Goal: Task Accomplishment & Management: Complete application form

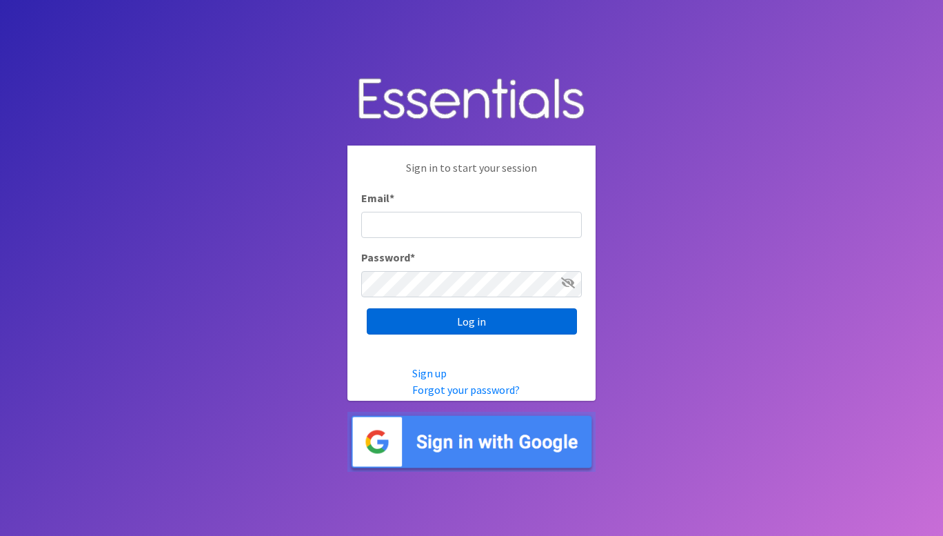
type input "[PERSON_NAME][EMAIL_ADDRESS][DOMAIN_NAME]"
click at [442, 328] on input "Log in" at bounding box center [472, 321] width 210 height 26
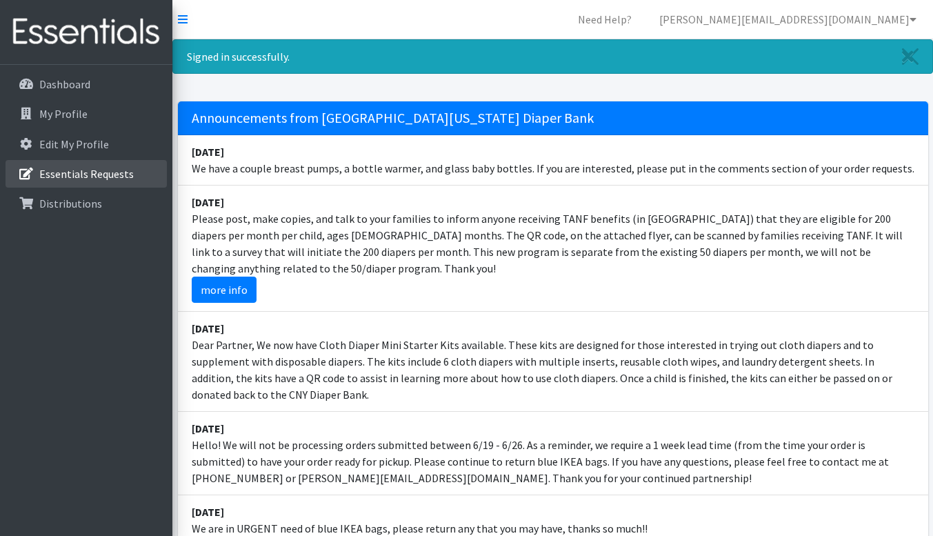
click at [86, 179] on p "Essentials Requests" at bounding box center [86, 174] width 94 height 14
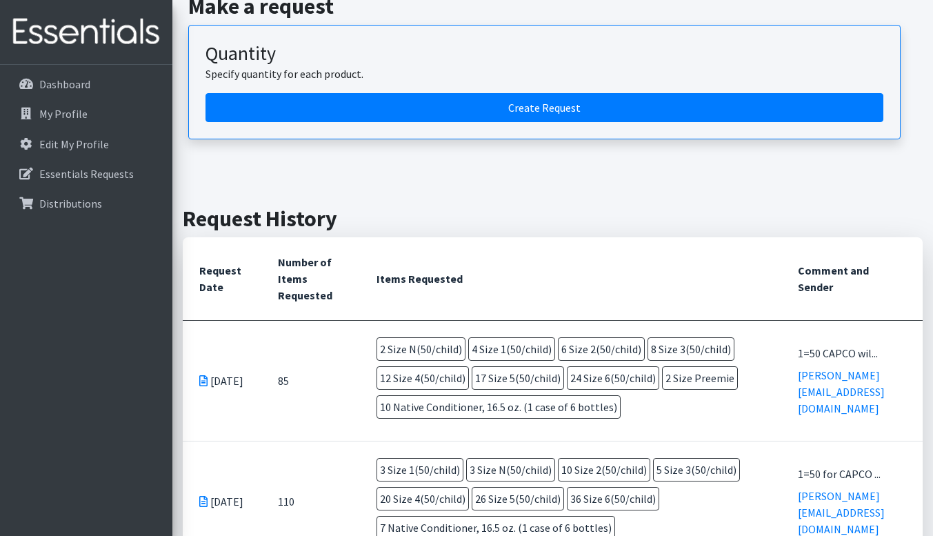
scroll to position [130, 0]
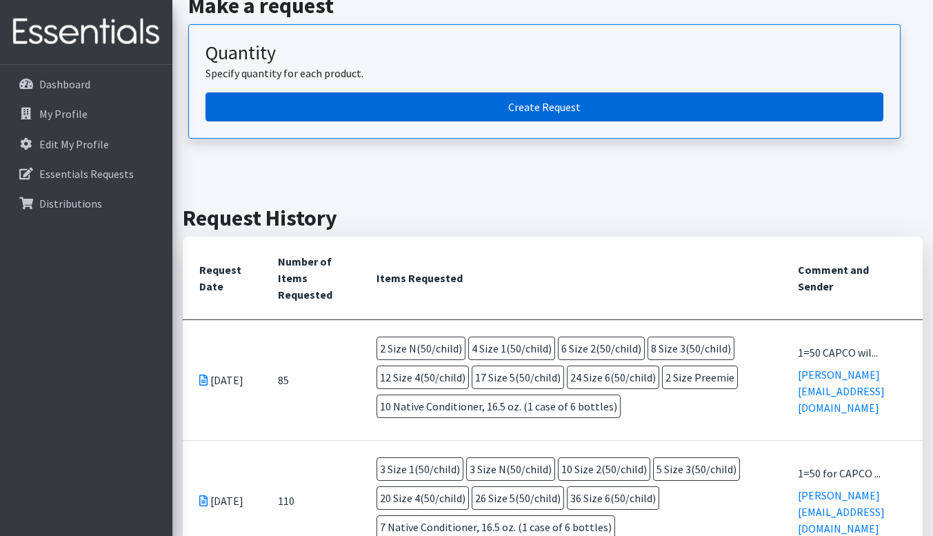
click at [551, 109] on link "Create Request" at bounding box center [544, 106] width 678 height 29
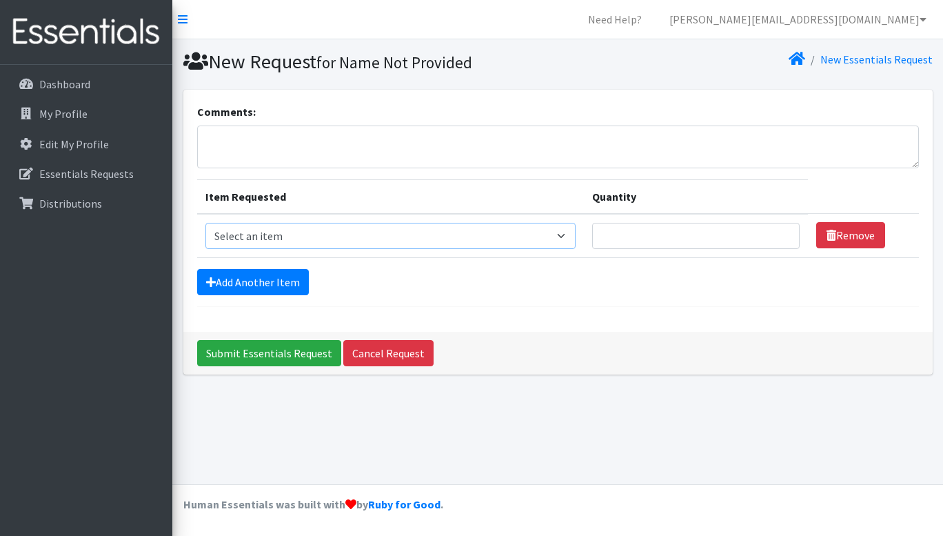
click at [565, 235] on select "Select an item 2T3T(30/child) 3T4T(30/child) 4T5T(30/child) Cloth Diaper Kit (s…" at bounding box center [390, 236] width 370 height 26
select select "14522"
click at [205, 223] on select "Select an item 2T3T(30/child) 3T4T(30/child) 4T5T(30/child) Cloth Diaper Kit (s…" at bounding box center [390, 236] width 370 height 26
type input "1"
click at [781, 231] on input "1" at bounding box center [696, 236] width 208 height 26
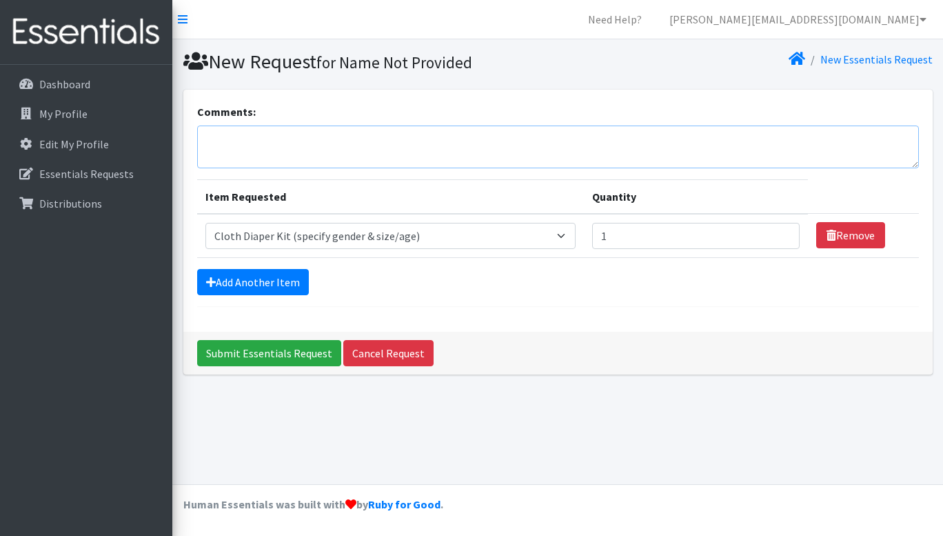
click at [254, 161] on textarea "Comments:" at bounding box center [558, 147] width 722 height 43
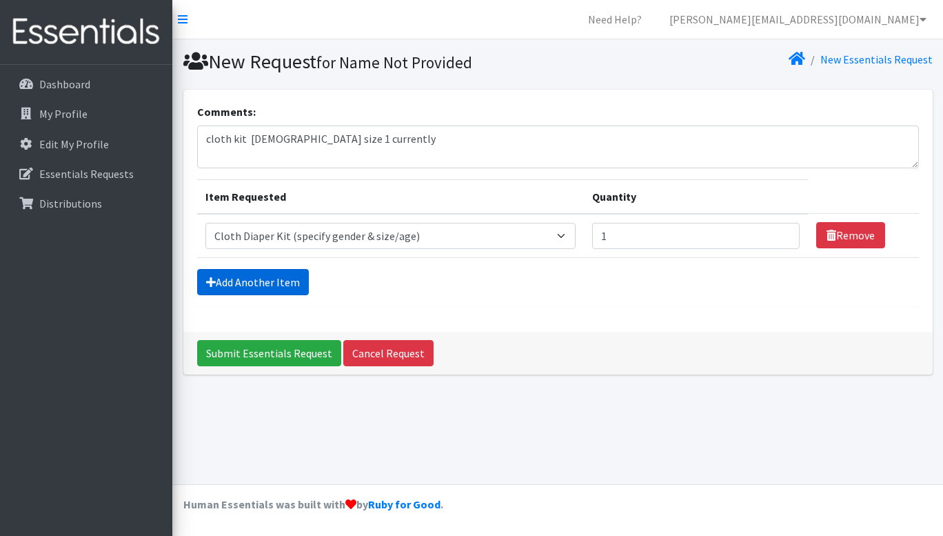
click at [240, 282] on link "Add Another Item" at bounding box center [253, 282] width 112 height 26
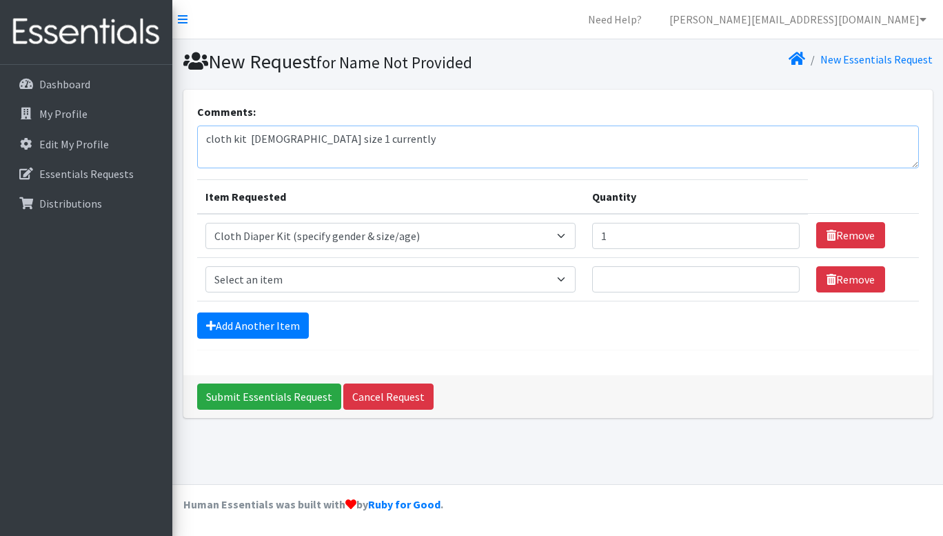
click at [380, 139] on textarea "cloth kit female size 1 currently" at bounding box center [558, 147] width 722 height 43
click at [391, 136] on textarea "cloth kit female size 1 currently 1=50 size 7 27(1350) total" at bounding box center [558, 147] width 722 height 43
type textarea "cloth kit female size 1 currently 1=50 size 7 27(1350) total"
click at [569, 281] on select "Select an item 2T3T(30/child) 3T4T(30/child) 4T5T(30/child) Cloth Diaper Kit (s…" at bounding box center [390, 279] width 370 height 26
select select "961"
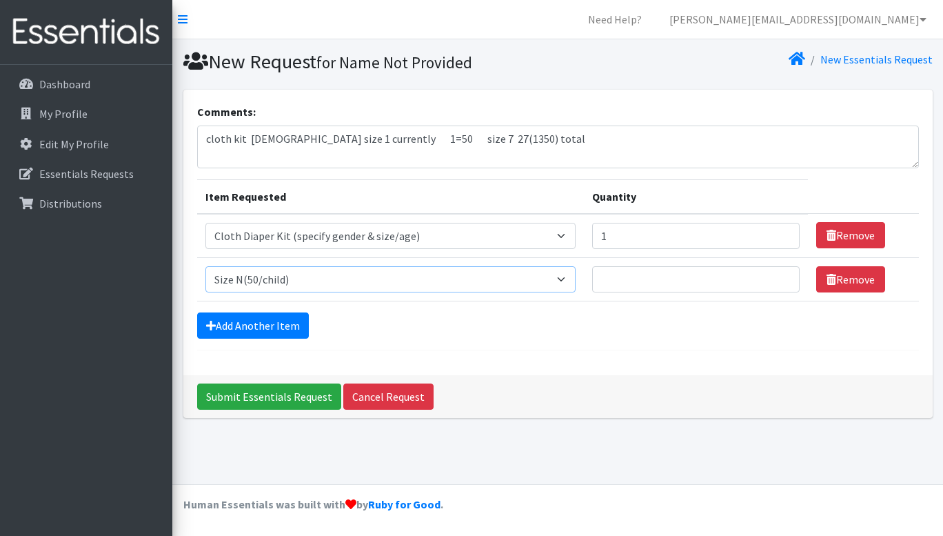
click at [205, 266] on select "Select an item 2T3T(30/child) 3T4T(30/child) 4T5T(30/child) Cloth Diaper Kit (s…" at bounding box center [390, 279] width 370 height 26
type input "1"
click at [782, 274] on input "1" at bounding box center [696, 279] width 208 height 26
click at [263, 326] on link "Add Another Item" at bounding box center [253, 325] width 112 height 26
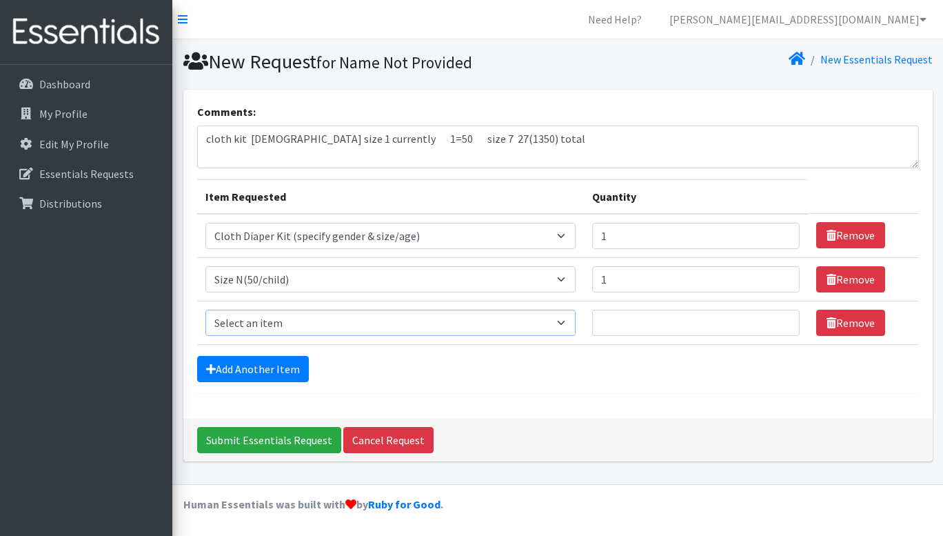
click at [565, 323] on select "Select an item 2T3T(30/child) 3T4T(30/child) 4T5T(30/child) Cloth Diaper Kit (s…" at bounding box center [390, 323] width 370 height 26
select select "950"
click at [205, 310] on select "Select an item 2T3T(30/child) 3T4T(30/child) 4T5T(30/child) Cloth Diaper Kit (s…" at bounding box center [390, 323] width 370 height 26
click at [783, 314] on input "Quantity" at bounding box center [696, 323] width 208 height 26
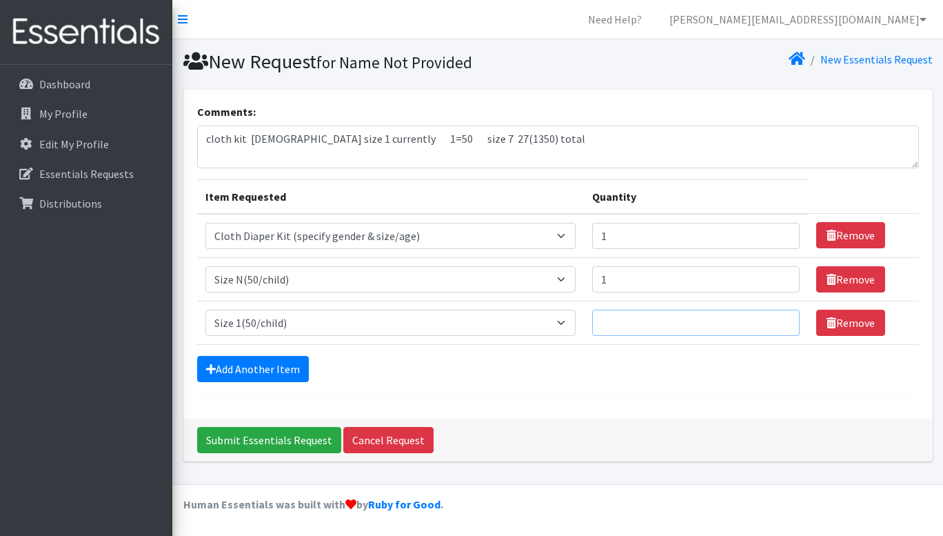
click at [783, 314] on input "Quantity" at bounding box center [696, 323] width 208 height 26
click at [781, 320] on input "Quantity" at bounding box center [696, 323] width 208 height 26
click at [781, 320] on input "1" at bounding box center [696, 323] width 208 height 26
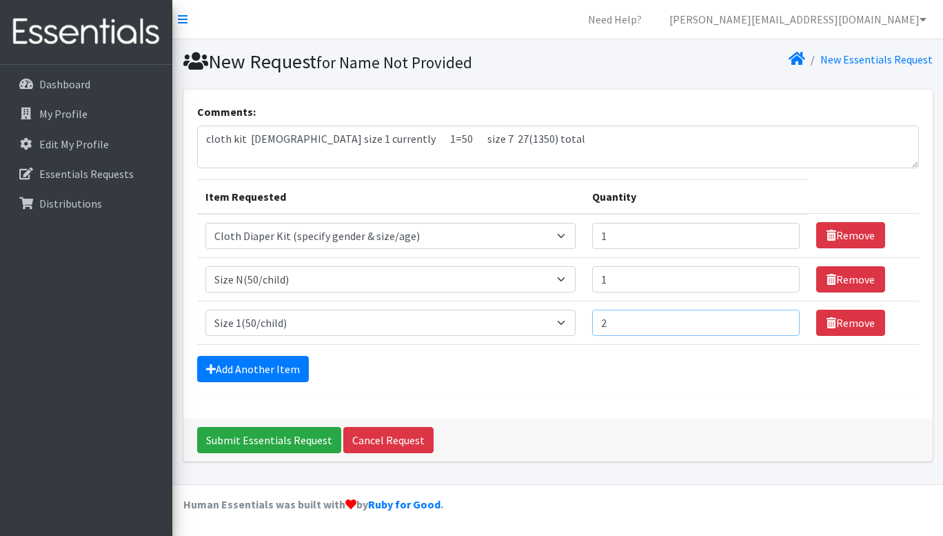
click at [781, 320] on input "2" at bounding box center [696, 323] width 208 height 26
click at [781, 320] on input "3" at bounding box center [696, 323] width 208 height 26
click at [781, 320] on input "4" at bounding box center [696, 323] width 208 height 26
click at [781, 320] on input "5" at bounding box center [696, 323] width 208 height 26
click at [781, 320] on input "6" at bounding box center [696, 323] width 208 height 26
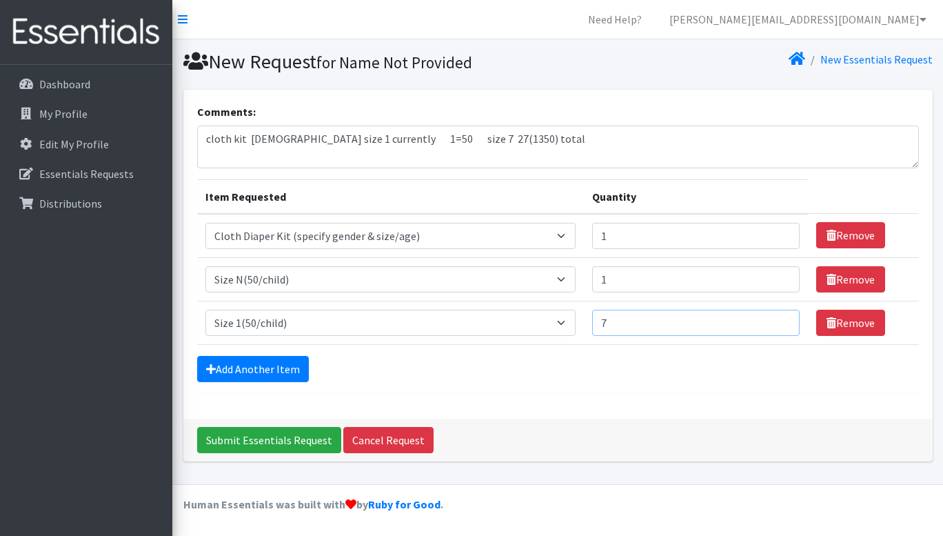
click at [781, 320] on input "7" at bounding box center [696, 323] width 208 height 26
click at [781, 320] on input "8" at bounding box center [696, 323] width 208 height 26
type input "9"
click at [781, 320] on input "9" at bounding box center [696, 323] width 208 height 26
click at [262, 367] on link "Add Another Item" at bounding box center [253, 369] width 112 height 26
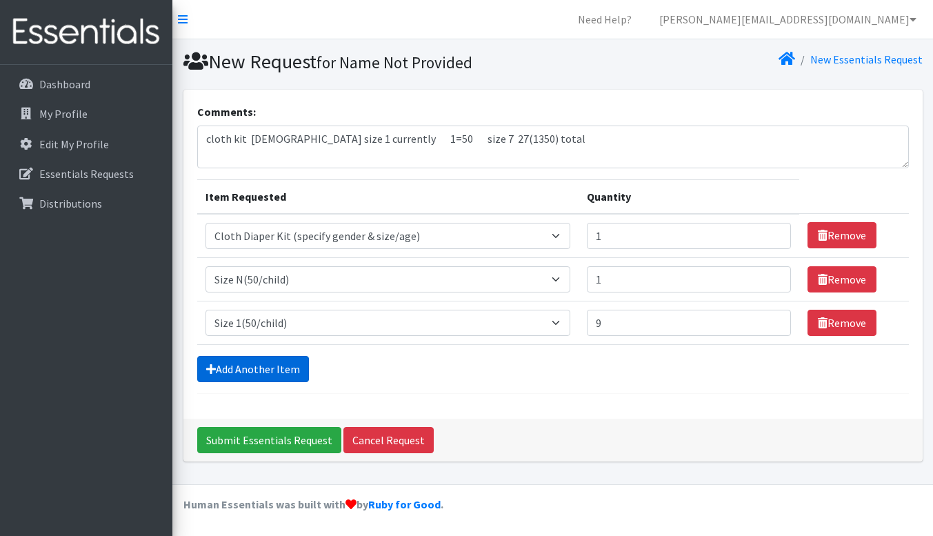
scroll to position [31, 0]
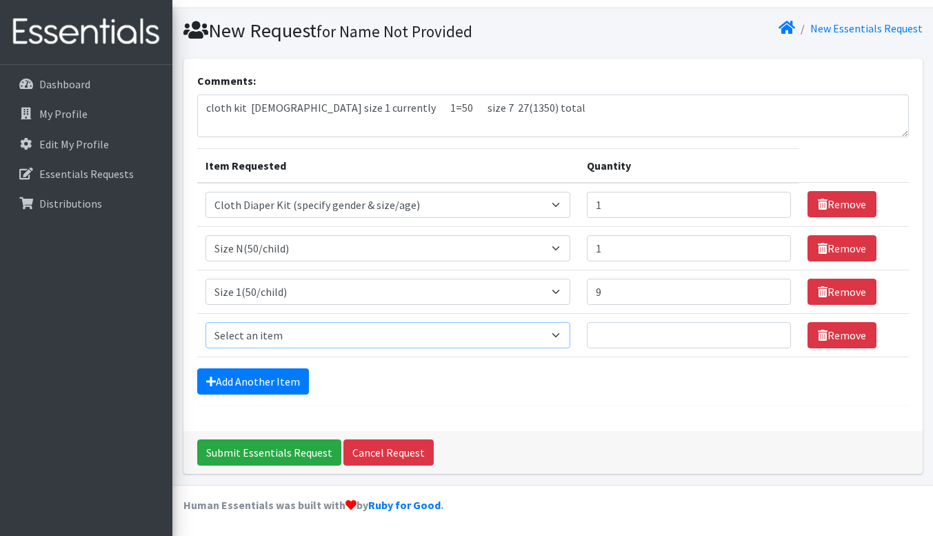
click at [568, 335] on select "Select an item 2T3T(30/child) 3T4T(30/child) 4T5T(30/child) Cloth Diaper Kit (s…" at bounding box center [387, 335] width 365 height 26
select select "951"
click at [205, 322] on select "Select an item 2T3T(30/child) 3T4T(30/child) 4T5T(30/child) Cloth Diaper Kit (s…" at bounding box center [387, 335] width 365 height 26
click at [772, 330] on input "1" at bounding box center [689, 335] width 205 height 26
click at [772, 330] on input "2" at bounding box center [689, 335] width 205 height 26
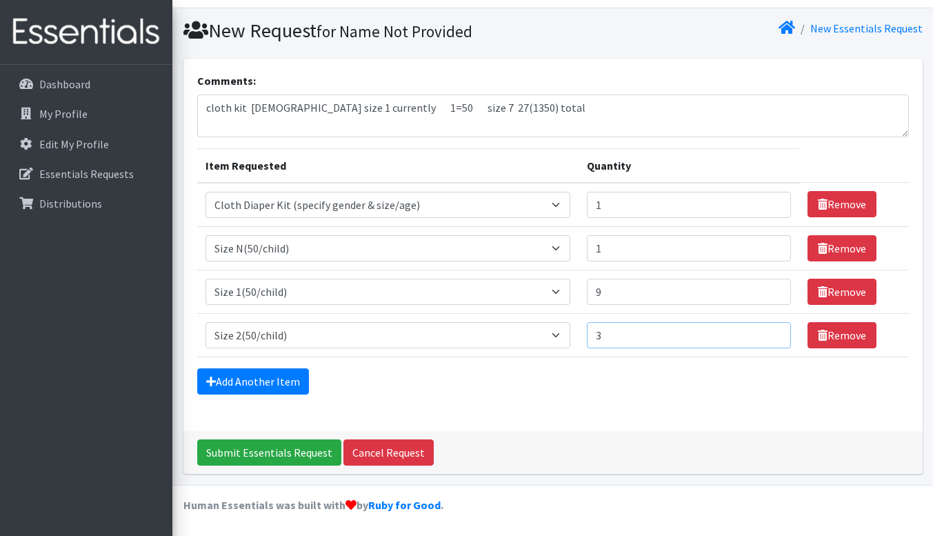
click at [772, 330] on input "3" at bounding box center [689, 335] width 205 height 26
click at [772, 330] on input "4" at bounding box center [689, 335] width 205 height 26
click at [772, 330] on input "5" at bounding box center [689, 335] width 205 height 26
click at [772, 330] on input "6" at bounding box center [689, 335] width 205 height 26
click at [772, 330] on input "7" at bounding box center [689, 335] width 205 height 26
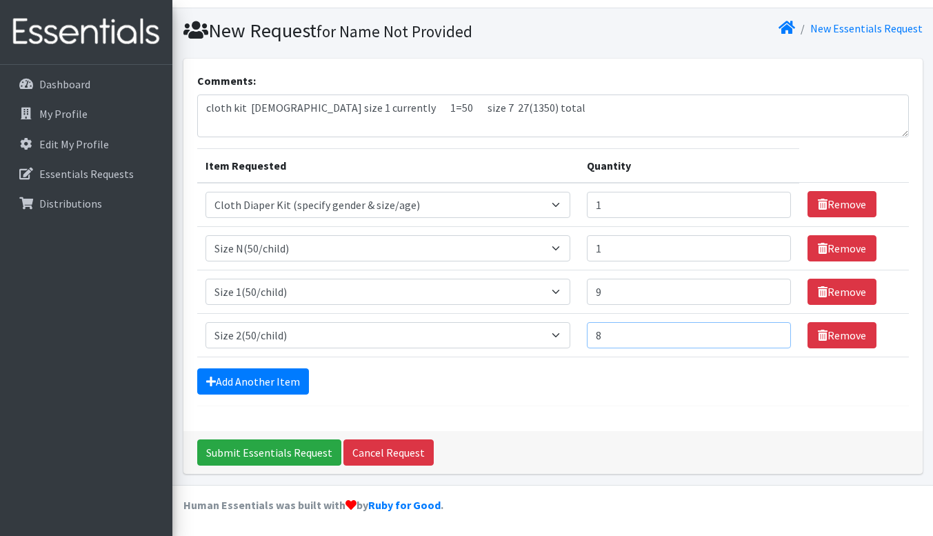
click at [772, 330] on input "8" at bounding box center [689, 335] width 205 height 26
click at [772, 330] on input "9" at bounding box center [689, 335] width 205 height 26
click at [772, 330] on input "10" at bounding box center [689, 335] width 205 height 26
click at [772, 330] on input "11" at bounding box center [689, 335] width 205 height 26
click at [772, 330] on input "12" at bounding box center [689, 335] width 205 height 26
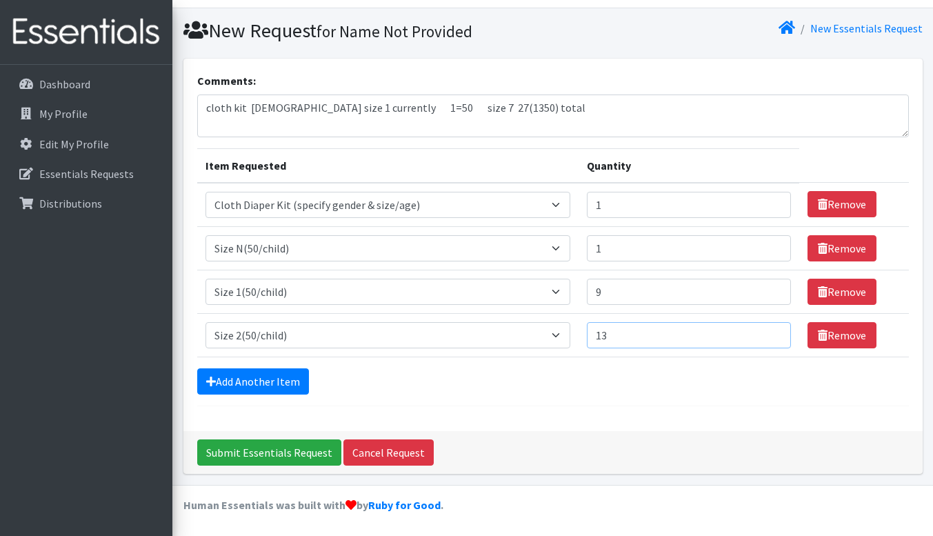
type input "13"
click at [772, 330] on input "13" at bounding box center [689, 335] width 205 height 26
click at [283, 376] on link "Add Another Item" at bounding box center [253, 381] width 112 height 26
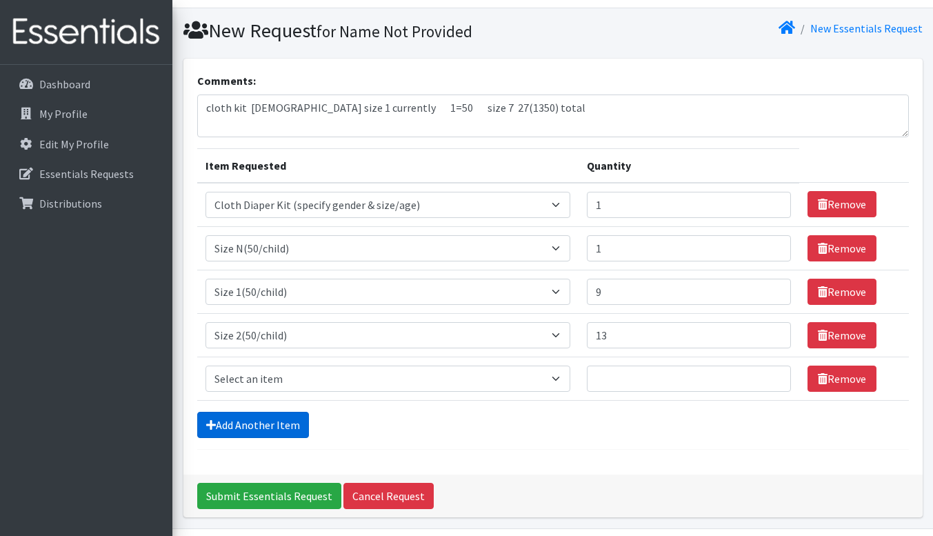
scroll to position [74, 0]
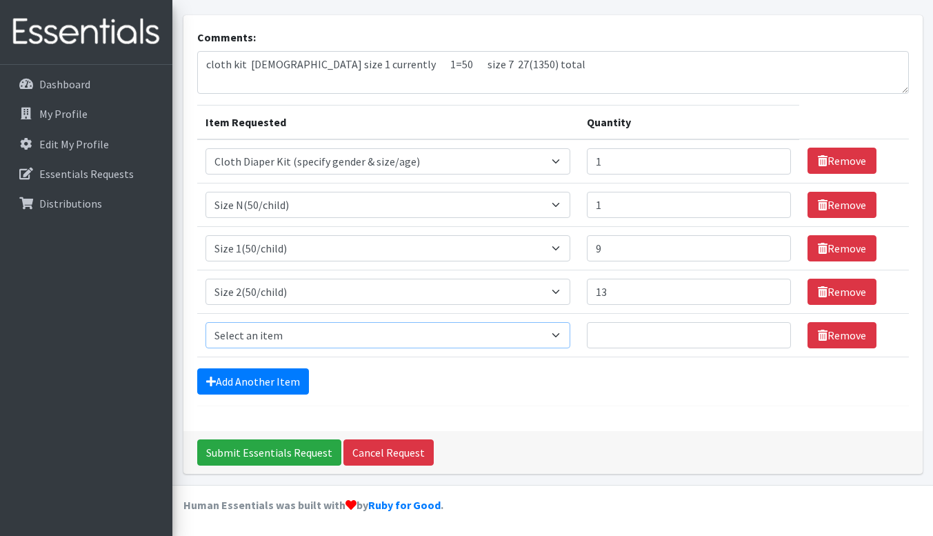
click at [560, 334] on select "Select an item 2T3T(30/child) 3T4T(30/child) 4T5T(30/child) Cloth Diaper Kit (s…" at bounding box center [387, 335] width 365 height 26
select select "954"
click at [205, 322] on select "Select an item 2T3T(30/child) 3T4T(30/child) 4T5T(30/child) Cloth Diaper Kit (s…" at bounding box center [387, 335] width 365 height 26
click at [770, 333] on input "1" at bounding box center [689, 335] width 205 height 26
click at [770, 333] on input "2" at bounding box center [689, 335] width 205 height 26
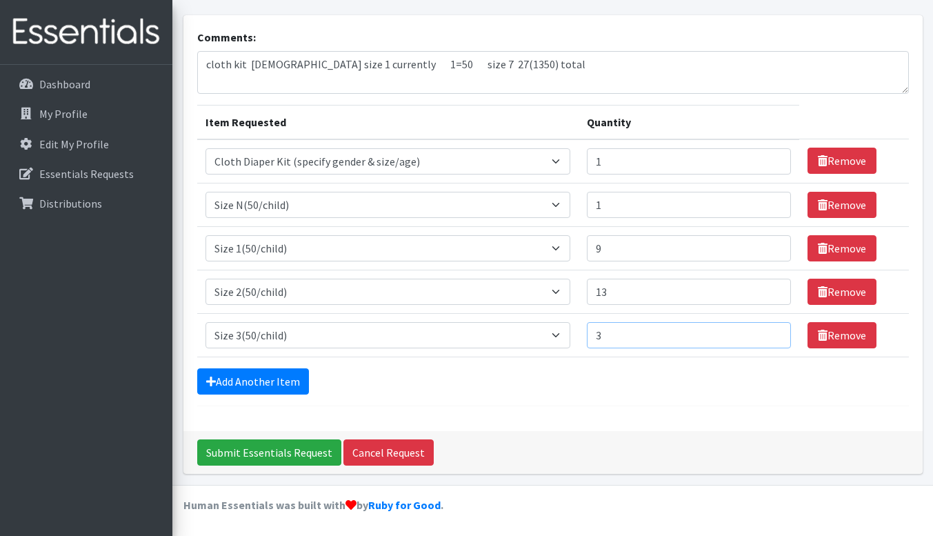
click at [770, 333] on input "3" at bounding box center [689, 335] width 205 height 26
click at [770, 333] on input "4" at bounding box center [689, 335] width 205 height 26
click at [770, 333] on input "5" at bounding box center [689, 335] width 205 height 26
click at [770, 333] on input "6" at bounding box center [689, 335] width 205 height 26
click at [770, 333] on input "7" at bounding box center [689, 335] width 205 height 26
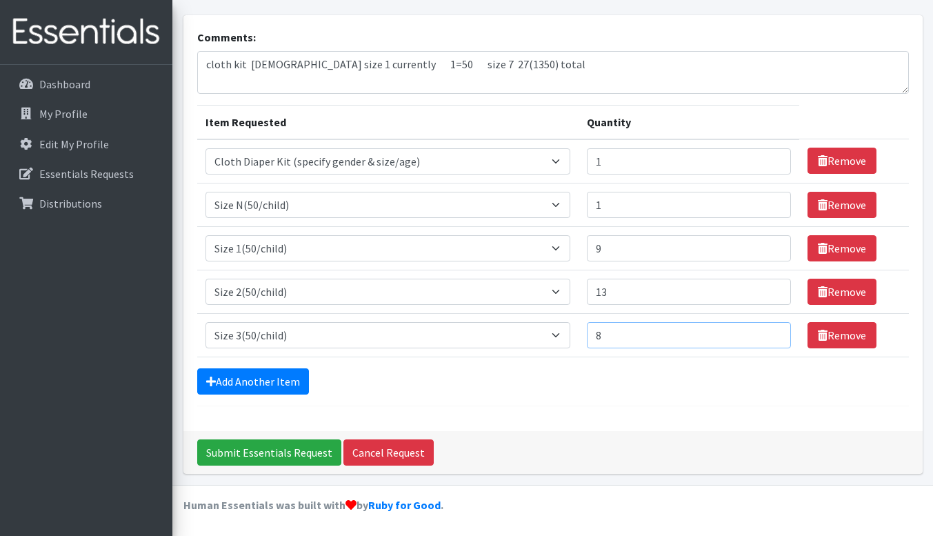
click at [770, 333] on input "8" at bounding box center [689, 335] width 205 height 26
click at [770, 333] on input "9" at bounding box center [689, 335] width 205 height 26
click at [770, 333] on input "10" at bounding box center [689, 335] width 205 height 26
click at [770, 333] on input "11" at bounding box center [689, 335] width 205 height 26
click at [770, 333] on input "12" at bounding box center [689, 335] width 205 height 26
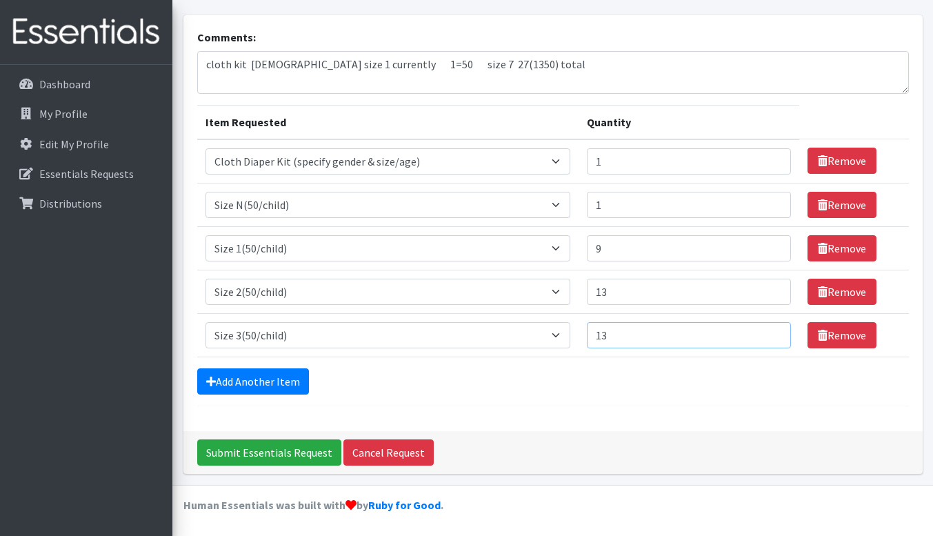
type input "13"
click at [770, 333] on input "13" at bounding box center [689, 335] width 205 height 26
click at [274, 382] on link "Add Another Item" at bounding box center [253, 381] width 112 height 26
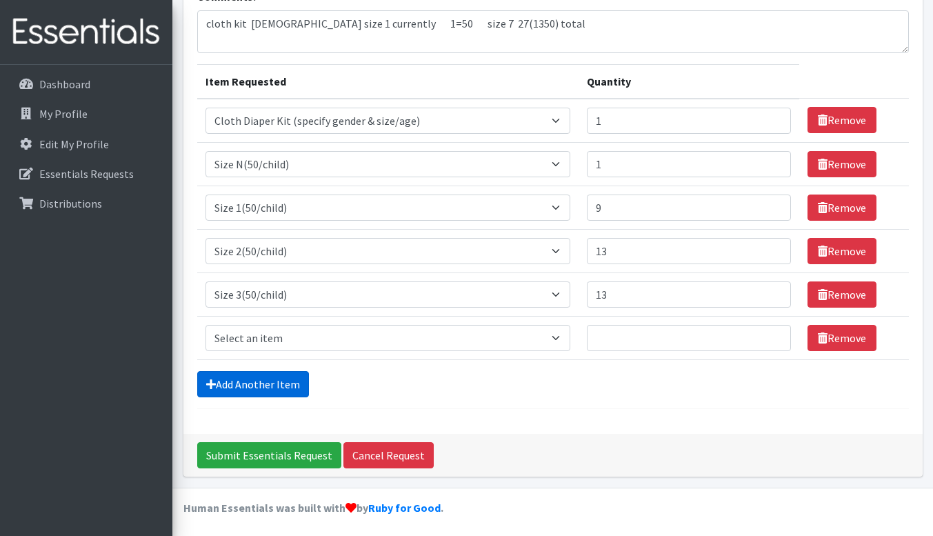
scroll to position [118, 0]
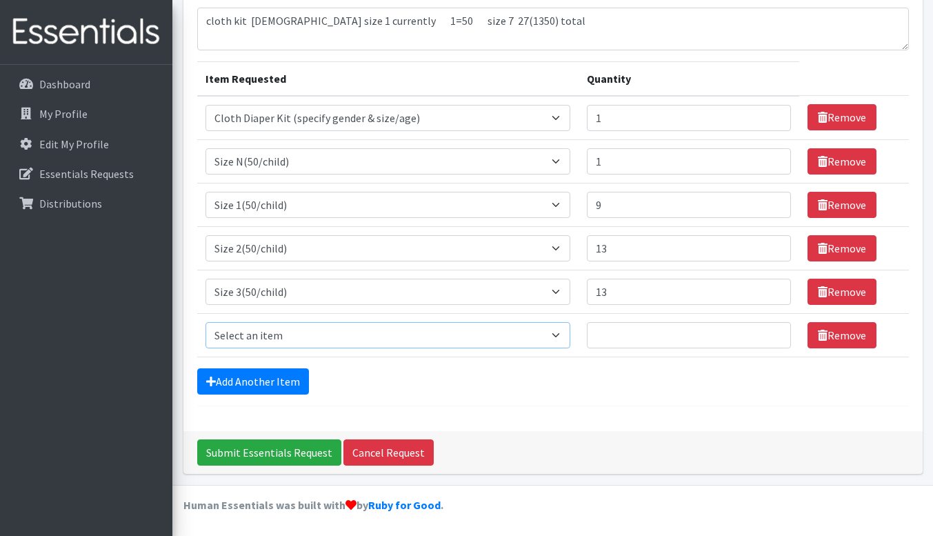
click at [565, 336] on select "Select an item 2T3T(30/child) 3T4T(30/child) 4T5T(30/child) Cloth Diaper Kit (s…" at bounding box center [387, 335] width 365 height 26
select select "963"
click at [205, 322] on select "Select an item 2T3T(30/child) 3T4T(30/child) 4T5T(30/child) Cloth Diaper Kit (s…" at bounding box center [387, 335] width 365 height 26
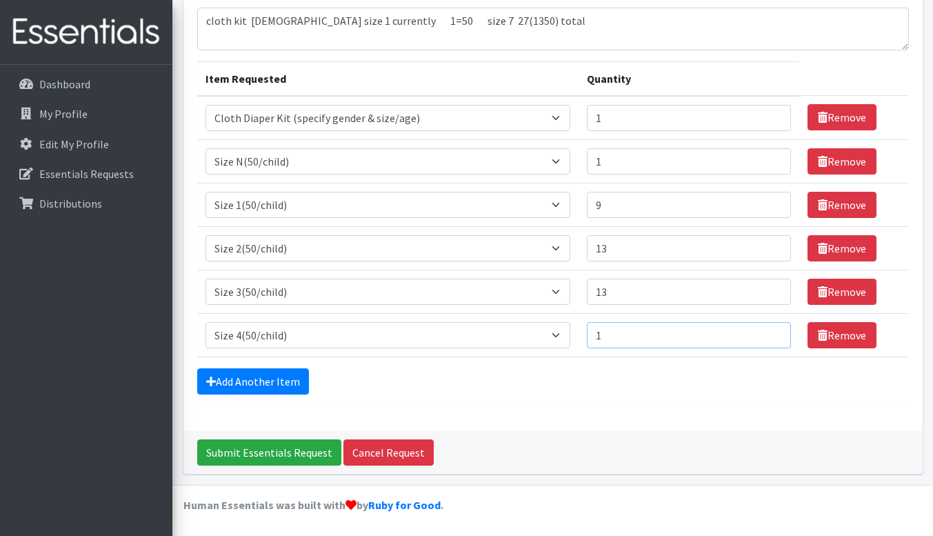
click at [774, 335] on input "1" at bounding box center [689, 335] width 205 height 26
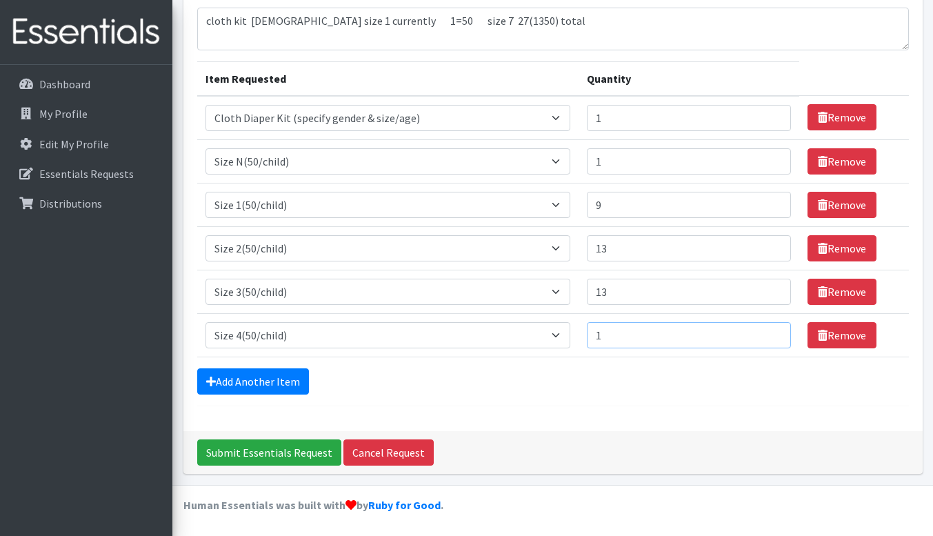
click at [774, 335] on input "1" at bounding box center [689, 335] width 205 height 26
click at [771, 331] on input "6" at bounding box center [689, 335] width 205 height 26
click at [771, 331] on input "7" at bounding box center [689, 335] width 205 height 26
click at [771, 331] on input "8" at bounding box center [689, 335] width 205 height 26
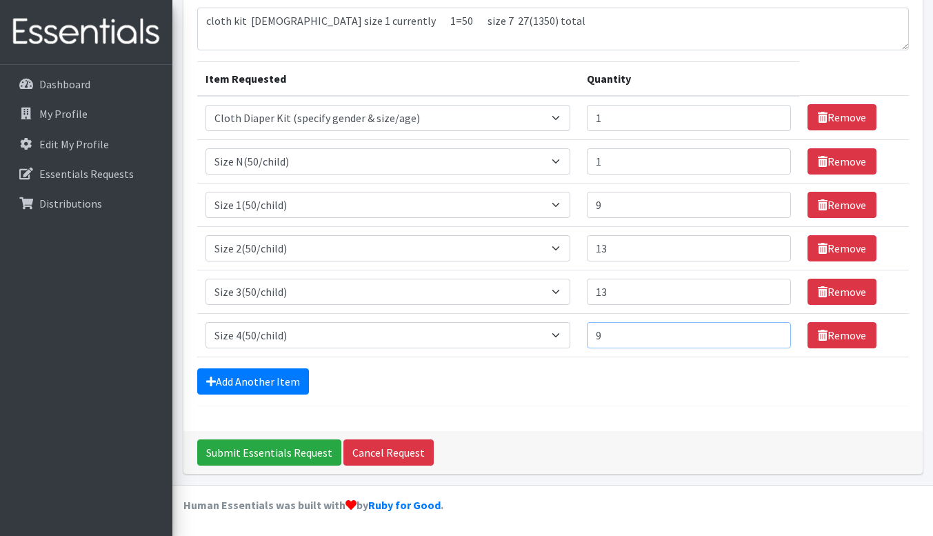
click at [771, 331] on input "9" at bounding box center [689, 335] width 205 height 26
click at [771, 331] on input "10" at bounding box center [689, 335] width 205 height 26
click at [771, 331] on input "11" at bounding box center [689, 335] width 205 height 26
click at [771, 331] on input "12" at bounding box center [689, 335] width 205 height 26
click at [771, 331] on input "13" at bounding box center [689, 335] width 205 height 26
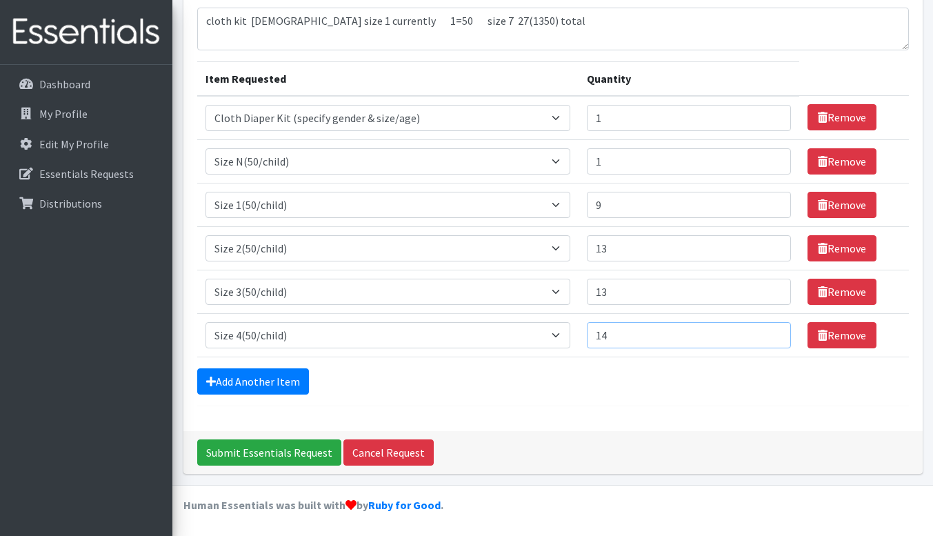
click at [771, 331] on input "14" at bounding box center [689, 335] width 205 height 26
type input "15"
click at [771, 331] on input "15" at bounding box center [689, 335] width 205 height 26
click at [288, 379] on link "Add Another Item" at bounding box center [253, 381] width 112 height 26
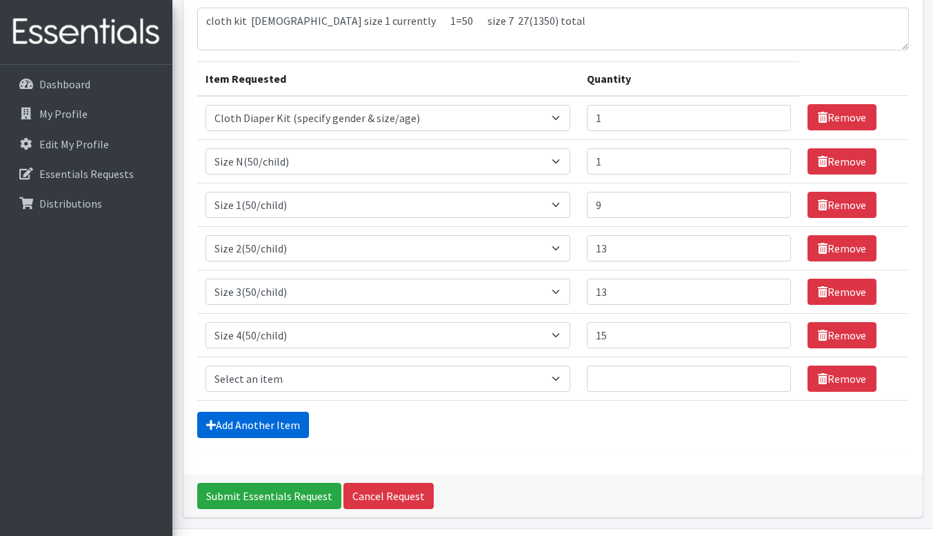
scroll to position [161, 0]
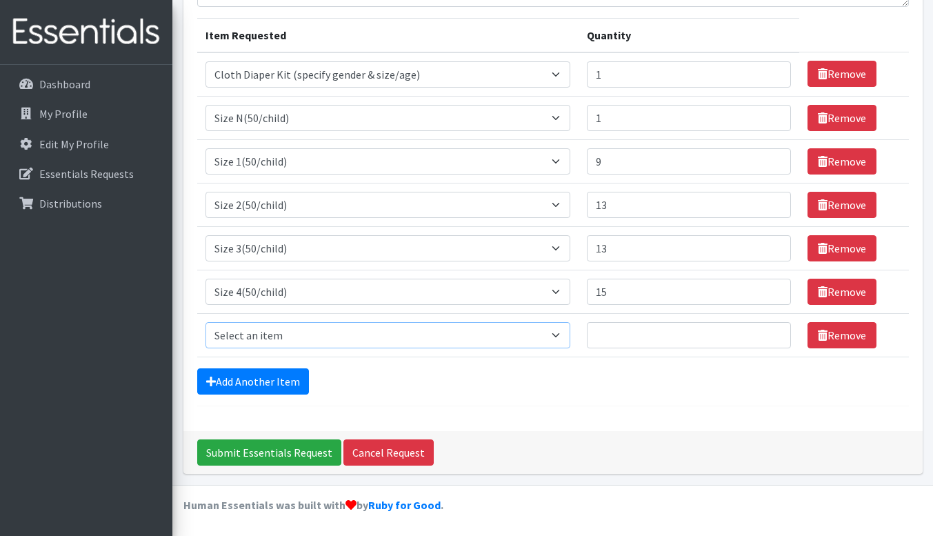
click at [554, 337] on select "Select an item 2T3T(30/child) 3T4T(30/child) 4T5T(30/child) Cloth Diaper Kit (s…" at bounding box center [387, 335] width 365 height 26
select select "964"
click at [205, 322] on select "Select an item 2T3T(30/child) 3T4T(30/child) 4T5T(30/child) Cloth Diaper Kit (s…" at bounding box center [387, 335] width 365 height 26
click at [772, 329] on input "1" at bounding box center [689, 335] width 205 height 26
click at [772, 329] on input "2" at bounding box center [689, 335] width 205 height 26
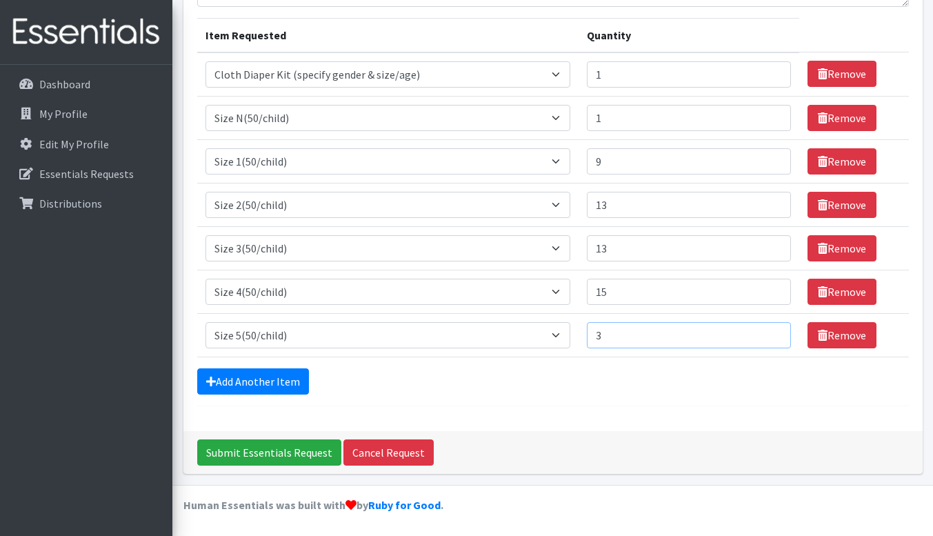
click at [772, 329] on input "3" at bounding box center [689, 335] width 205 height 26
click at [772, 329] on input "4" at bounding box center [689, 335] width 205 height 26
click at [772, 329] on input "5" at bounding box center [689, 335] width 205 height 26
click at [772, 329] on input "6" at bounding box center [689, 335] width 205 height 26
click at [772, 329] on input "7" at bounding box center [689, 335] width 205 height 26
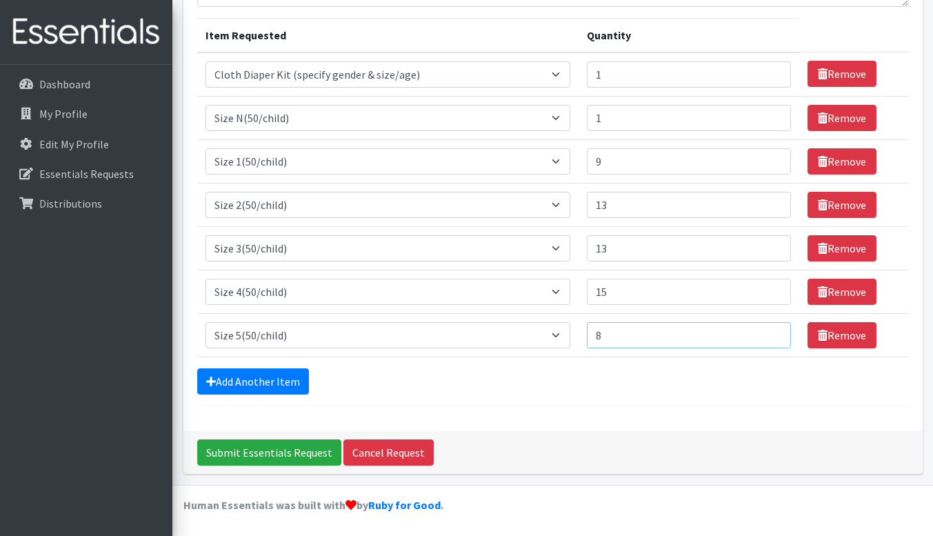
click at [772, 329] on input "8" at bounding box center [689, 335] width 205 height 26
click at [772, 329] on input "9" at bounding box center [689, 335] width 205 height 26
click at [772, 329] on input "10" at bounding box center [689, 335] width 205 height 26
click at [772, 329] on input "11" at bounding box center [689, 335] width 205 height 26
click at [772, 329] on input "12" at bounding box center [689, 335] width 205 height 26
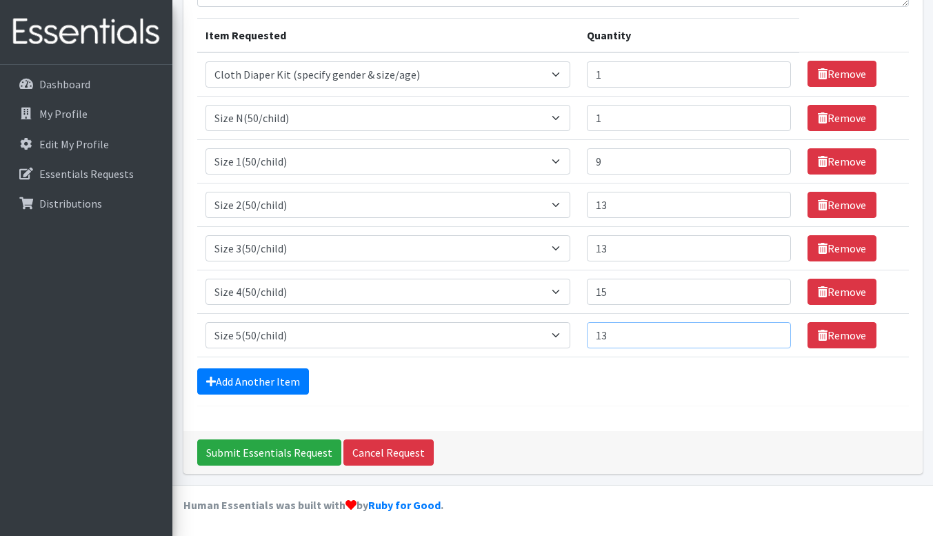
click at [772, 329] on input "13" at bounding box center [689, 335] width 205 height 26
click at [772, 329] on input "14" at bounding box center [689, 335] width 205 height 26
click at [772, 329] on input "15" at bounding box center [689, 335] width 205 height 26
click at [772, 329] on input "16" at bounding box center [689, 335] width 205 height 26
click at [772, 329] on input "17" at bounding box center [689, 335] width 205 height 26
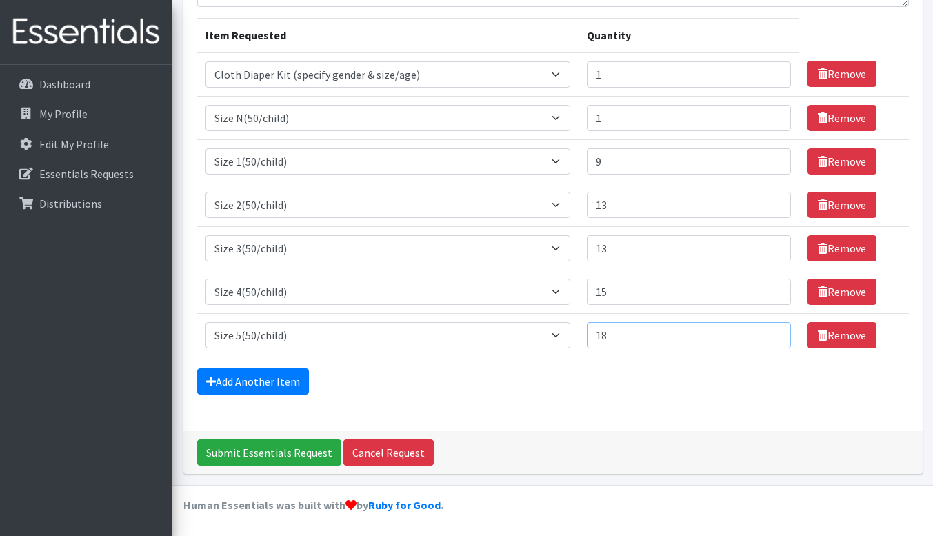
click at [772, 329] on input "18" at bounding box center [689, 335] width 205 height 26
click at [772, 329] on input "19" at bounding box center [689, 335] width 205 height 26
click at [772, 329] on input "20" at bounding box center [689, 335] width 205 height 26
click at [772, 329] on input "21" at bounding box center [689, 335] width 205 height 26
click at [772, 329] on input "22" at bounding box center [689, 335] width 205 height 26
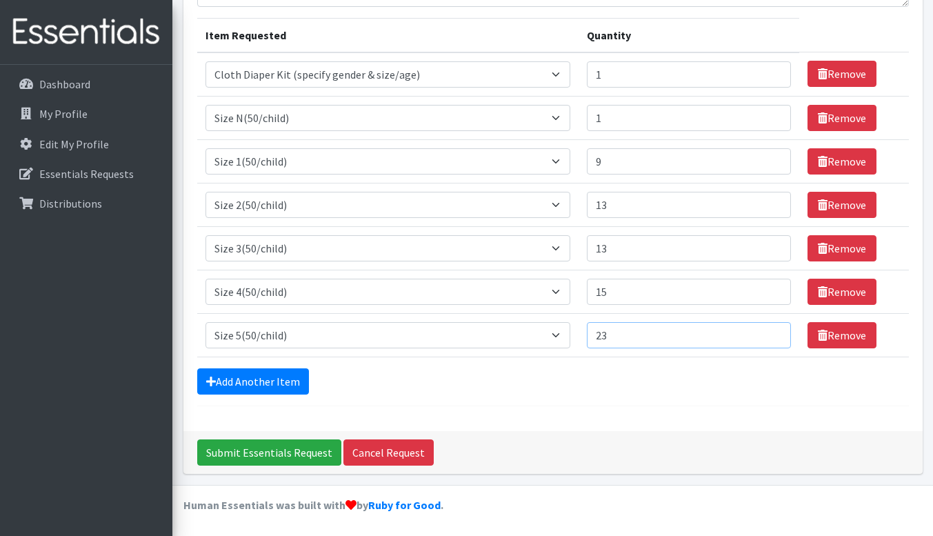
click at [772, 329] on input "23" at bounding box center [689, 335] width 205 height 26
click at [772, 329] on input "24" at bounding box center [689, 335] width 205 height 26
type input "25"
click at [772, 329] on input "25" at bounding box center [689, 335] width 205 height 26
click at [239, 375] on link "Add Another Item" at bounding box center [253, 381] width 112 height 26
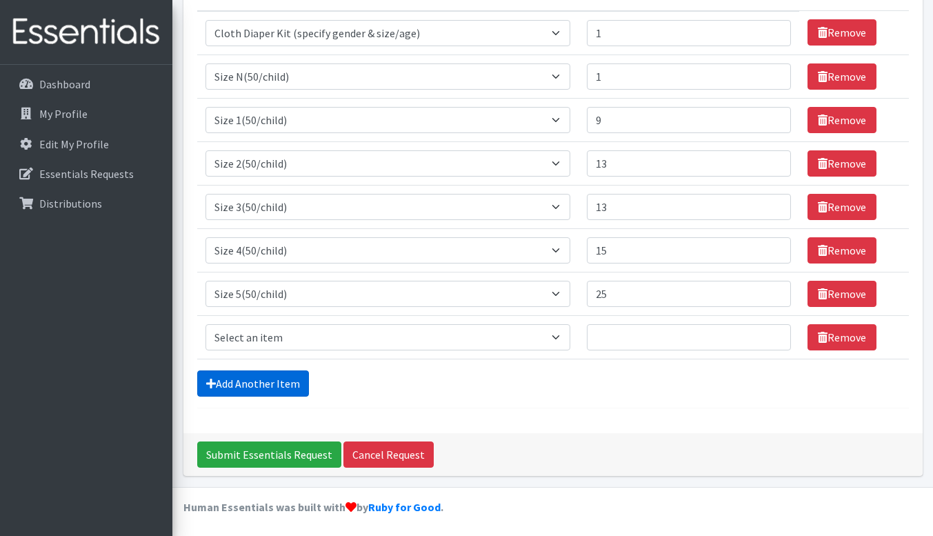
scroll to position [205, 0]
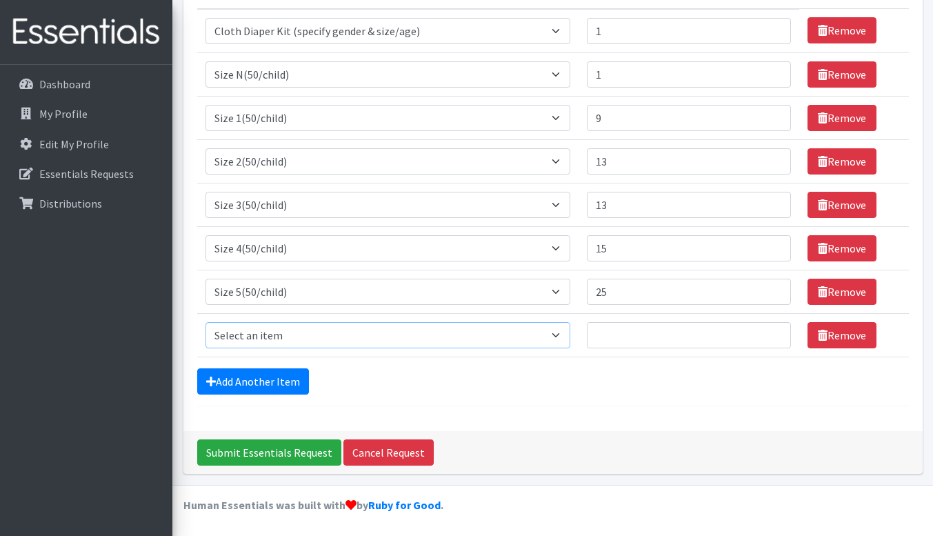
click at [562, 330] on select "Select an item 2T3T(30/child) 3T4T(30/child) 4T5T(30/child) Cloth Diaper Kit (s…" at bounding box center [387, 335] width 365 height 26
select select "966"
click at [205, 322] on select "Select an item 2T3T(30/child) 3T4T(30/child) 4T5T(30/child) Cloth Diaper Kit (s…" at bounding box center [387, 335] width 365 height 26
click at [774, 329] on input "1" at bounding box center [689, 335] width 205 height 26
click at [774, 329] on input "2" at bounding box center [689, 335] width 205 height 26
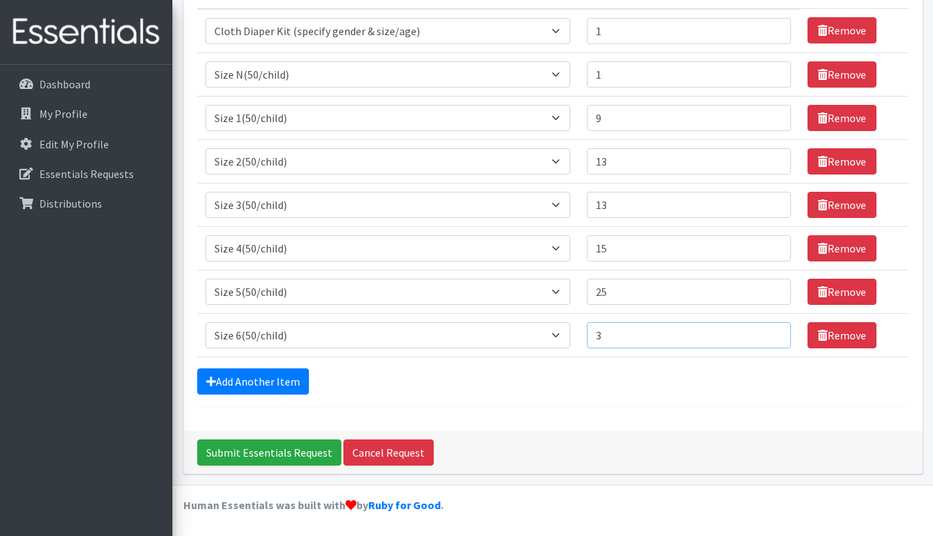
click at [774, 329] on input "3" at bounding box center [689, 335] width 205 height 26
click at [774, 329] on input "4" at bounding box center [689, 335] width 205 height 26
click at [774, 329] on input "5" at bounding box center [689, 335] width 205 height 26
click at [774, 329] on input "6" at bounding box center [689, 335] width 205 height 26
click at [774, 329] on input "7" at bounding box center [689, 335] width 205 height 26
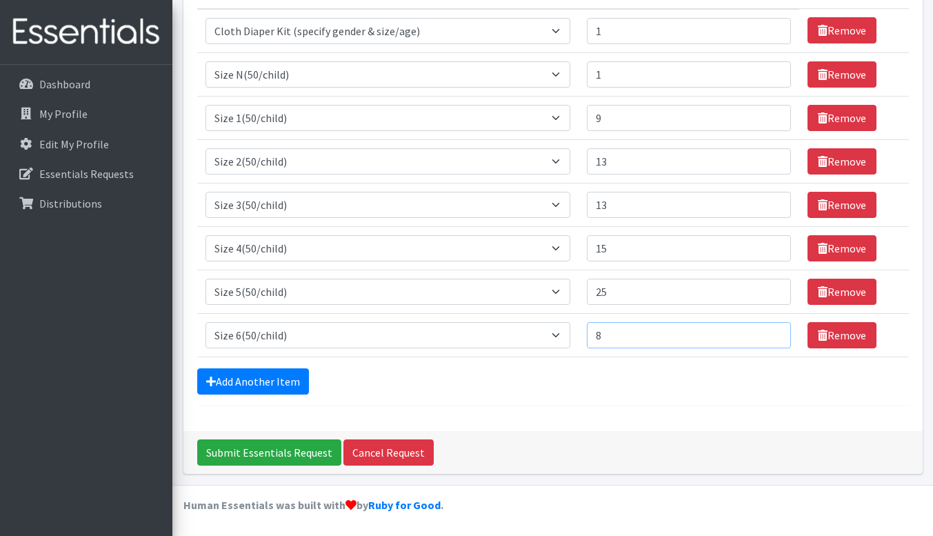
click at [774, 329] on input "8" at bounding box center [689, 335] width 205 height 26
click at [774, 329] on input "9" at bounding box center [689, 335] width 205 height 26
click at [774, 329] on input "10" at bounding box center [689, 335] width 205 height 26
click at [774, 329] on input "11" at bounding box center [689, 335] width 205 height 26
click at [774, 329] on input "12" at bounding box center [689, 335] width 205 height 26
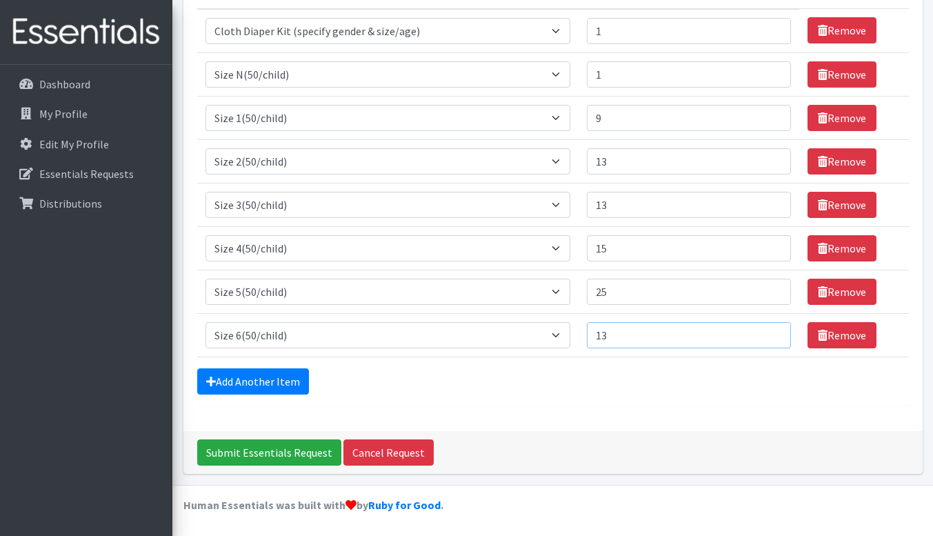
click at [774, 329] on input "13" at bounding box center [689, 335] width 205 height 26
click at [774, 329] on input "14" at bounding box center [689, 335] width 205 height 26
click at [774, 329] on input "15" at bounding box center [689, 335] width 205 height 26
click at [774, 329] on input "16" at bounding box center [689, 335] width 205 height 26
click at [774, 329] on input "17" at bounding box center [689, 335] width 205 height 26
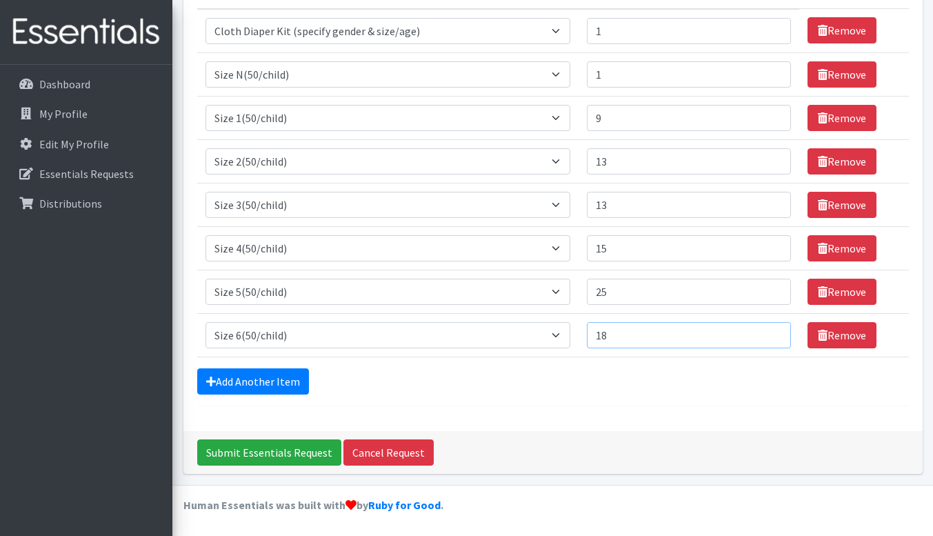
click at [774, 329] on input "18" at bounding box center [689, 335] width 205 height 26
click at [774, 329] on input "19" at bounding box center [689, 335] width 205 height 26
click at [774, 329] on input "20" at bounding box center [689, 335] width 205 height 26
click at [774, 329] on input "21" at bounding box center [689, 335] width 205 height 26
click at [774, 329] on input "22" at bounding box center [689, 335] width 205 height 26
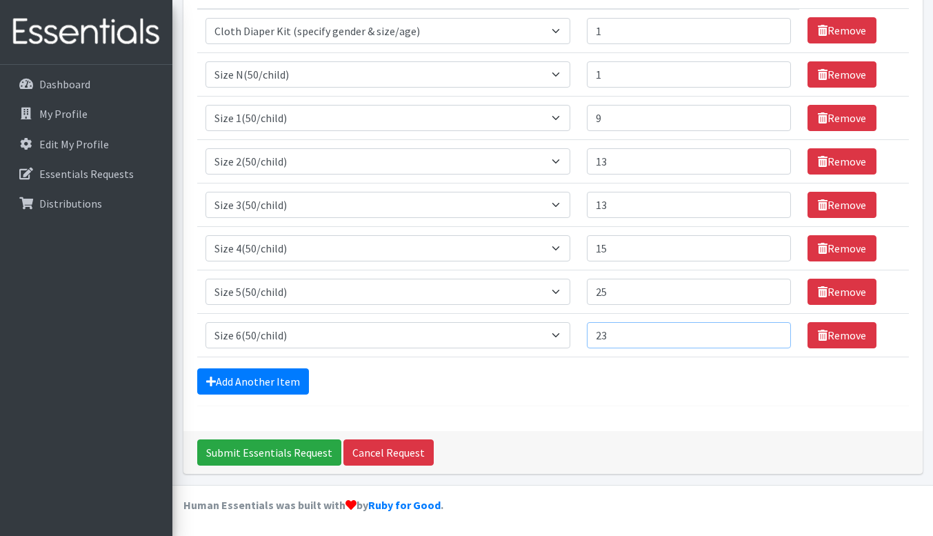
click at [774, 329] on input "23" at bounding box center [689, 335] width 205 height 26
click at [774, 329] on input "24" at bounding box center [689, 335] width 205 height 26
click at [774, 329] on input "25" at bounding box center [689, 335] width 205 height 26
click at [774, 329] on input "26" at bounding box center [689, 335] width 205 height 26
click at [774, 329] on input "27" at bounding box center [689, 335] width 205 height 26
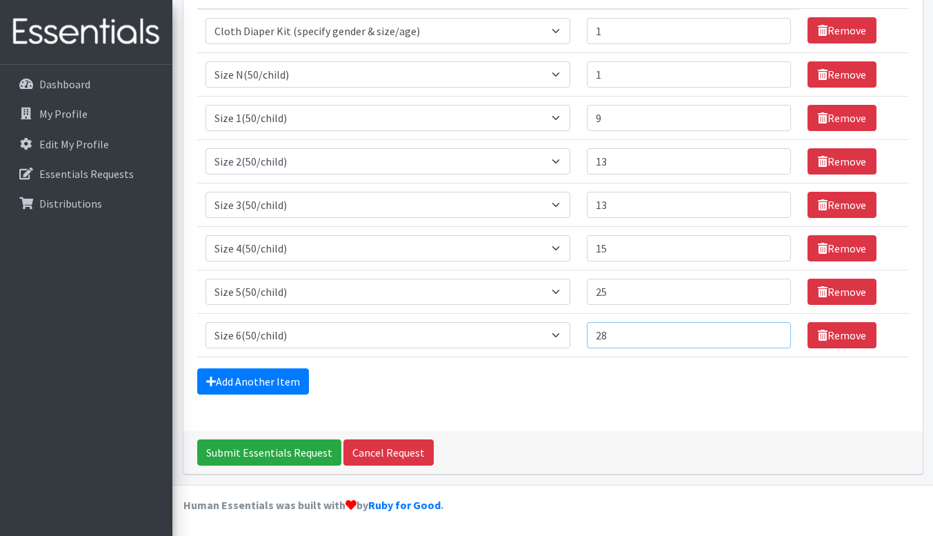
type input "28"
click at [774, 329] on input "28" at bounding box center [689, 335] width 205 height 26
click at [232, 372] on link "Add Another Item" at bounding box center [253, 381] width 112 height 26
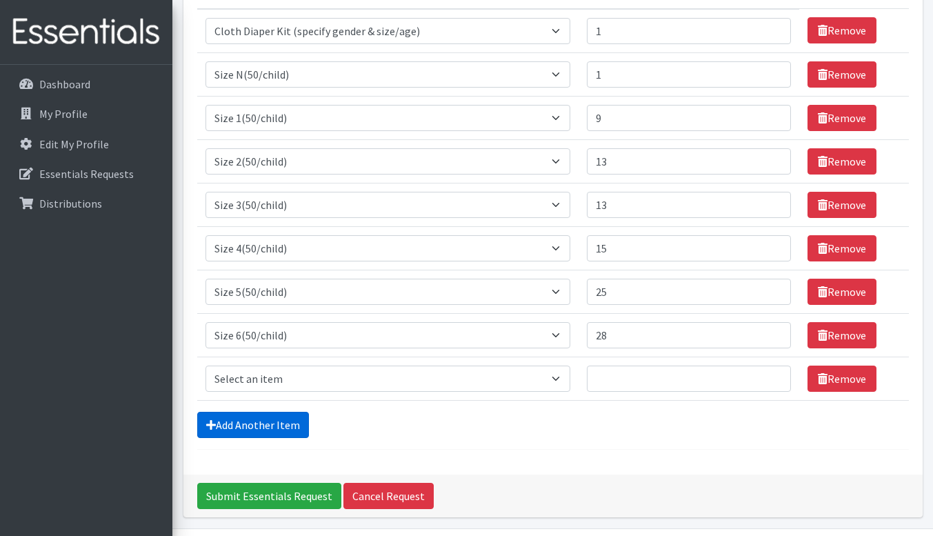
scroll to position [248, 0]
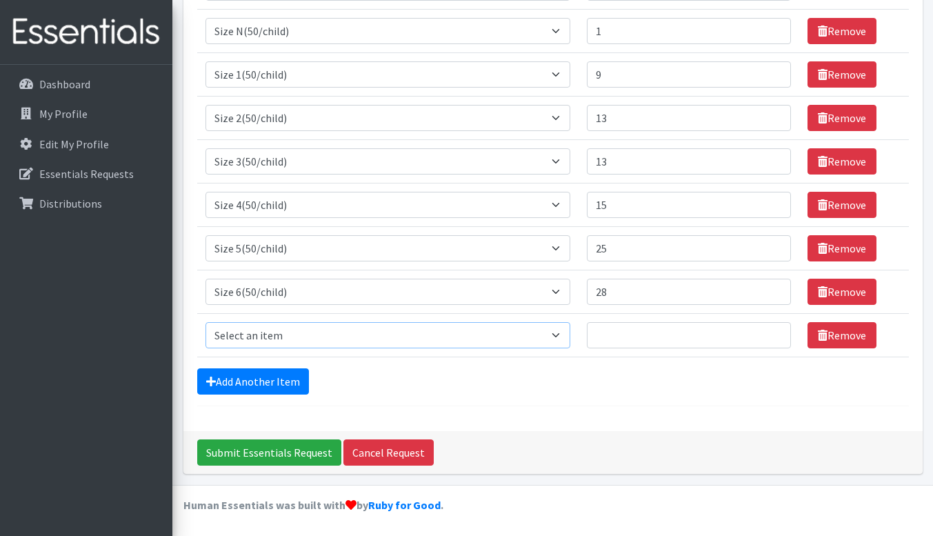
click at [559, 337] on select "Select an item 2T3T(30/child) 3T4T(30/child) 4T5T(30/child) Cloth Diaper Kit (s…" at bounding box center [387, 335] width 365 height 26
click at [205, 322] on select "Select an item 2T3T(30/child) 3T4T(30/child) 4T5T(30/child) Cloth Diaper Kit (s…" at bounding box center [387, 335] width 365 height 26
click at [559, 337] on select "Select an item 2T3T(30/child) 3T4T(30/child) 4T5T(30/child) Cloth Diaper Kit (s…" at bounding box center [387, 335] width 365 height 26
select select "950"
click at [205, 322] on select "Select an item 2T3T(30/child) 3T4T(30/child) 4T5T(30/child) Cloth Diaper Kit (s…" at bounding box center [387, 335] width 365 height 26
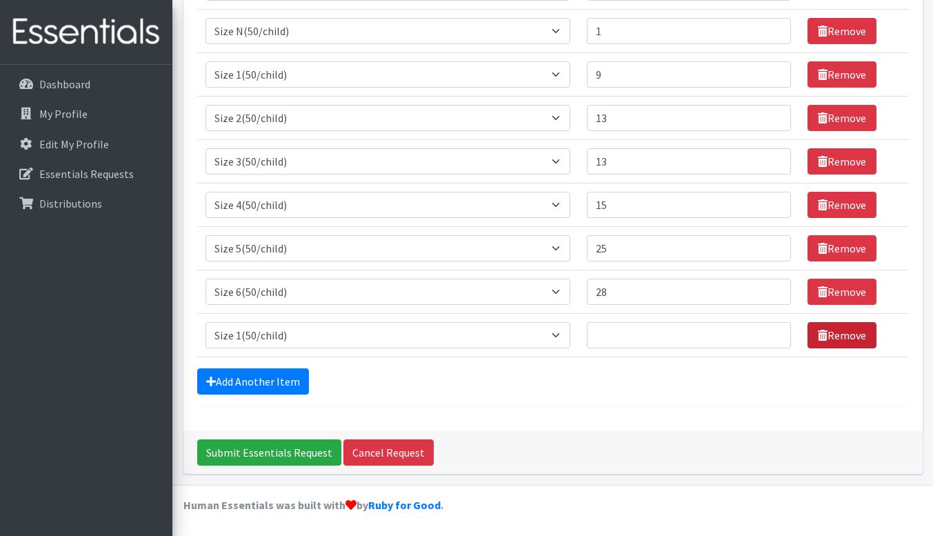
click at [830, 339] on link "Remove" at bounding box center [841, 335] width 69 height 26
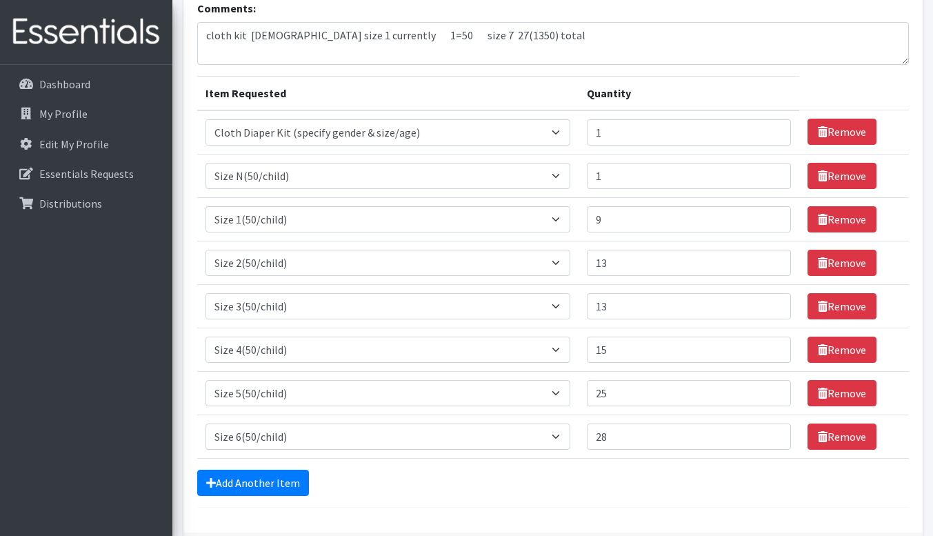
scroll to position [104, 0]
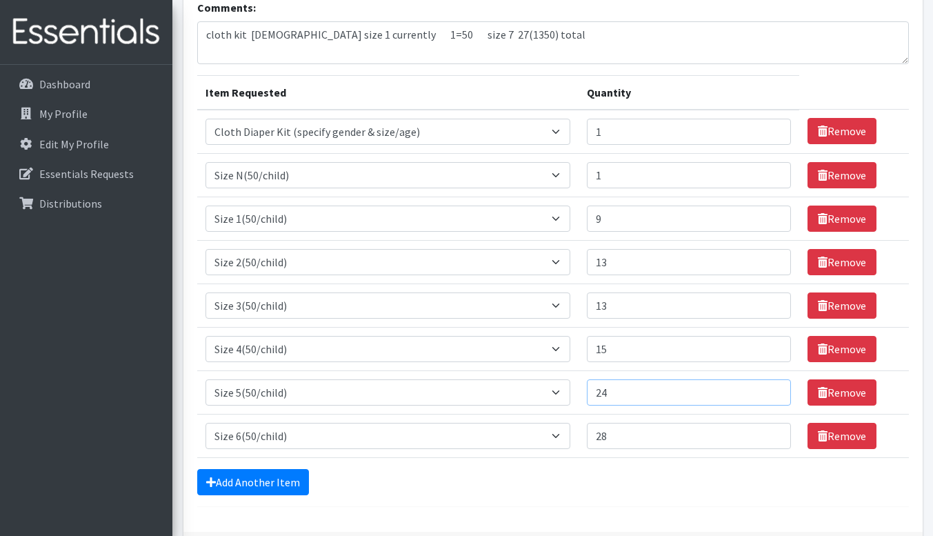
click at [772, 397] on input "24" at bounding box center [689, 392] width 205 height 26
type input "23"
click at [772, 397] on input "23" at bounding box center [689, 392] width 205 height 26
click at [774, 439] on input "27" at bounding box center [689, 436] width 205 height 26
click at [774, 439] on input "26" at bounding box center [689, 436] width 205 height 26
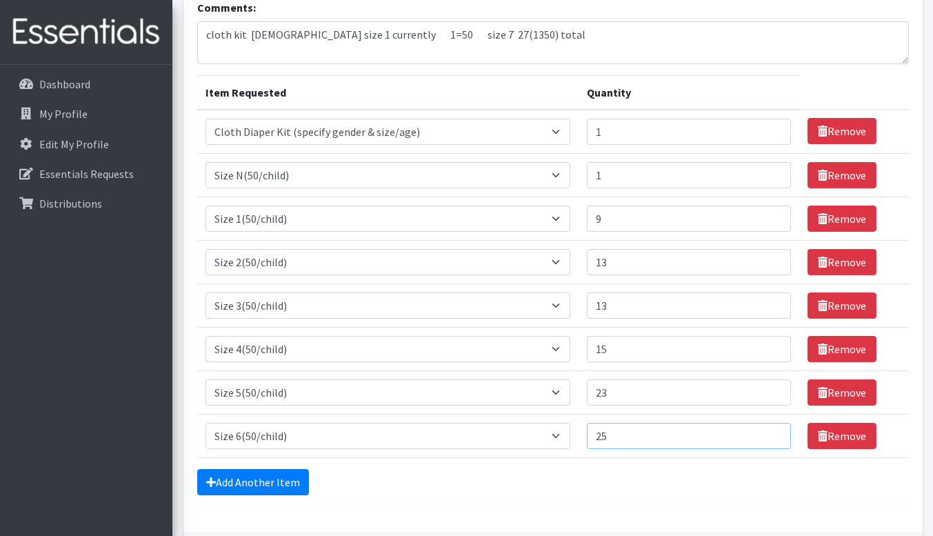
click at [774, 439] on input "25" at bounding box center [689, 436] width 205 height 26
type input "26"
click at [772, 433] on input "26" at bounding box center [689, 436] width 205 height 26
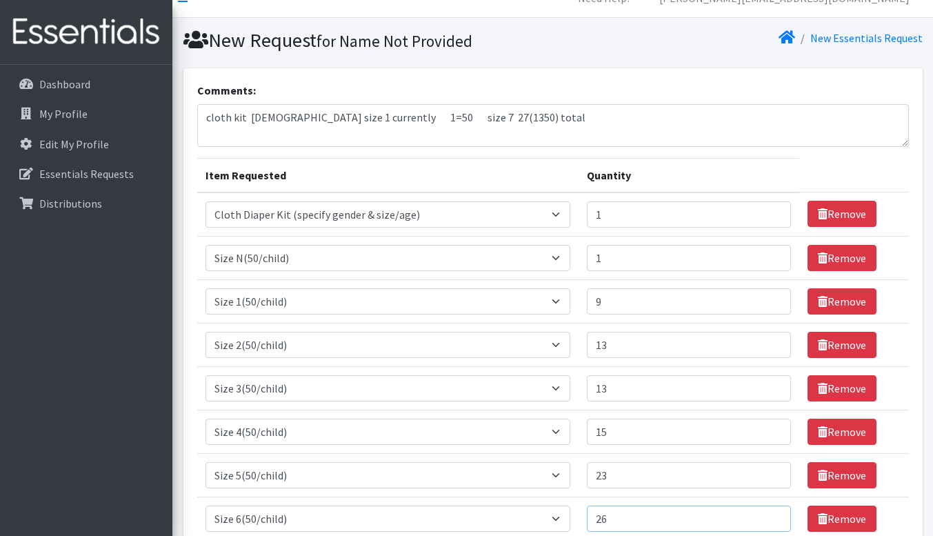
scroll to position [0, 0]
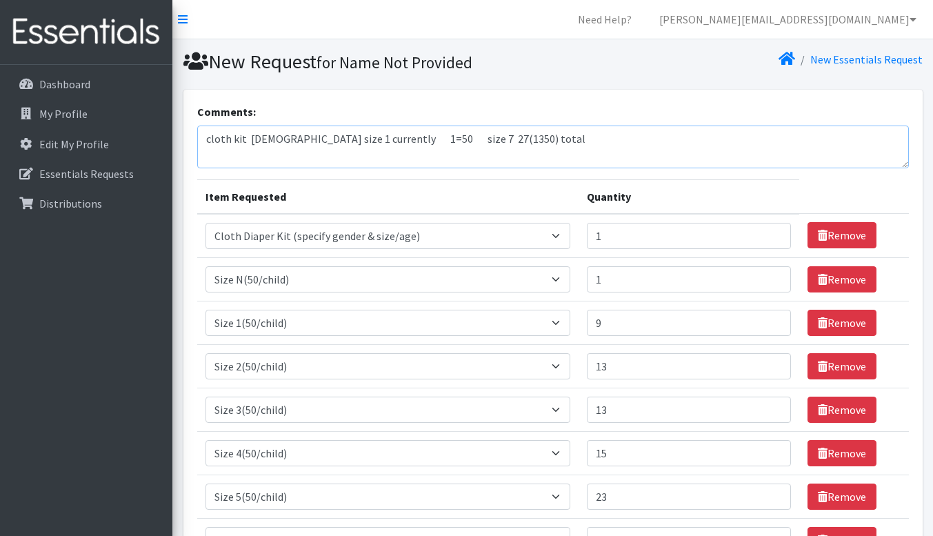
click at [205, 136] on textarea "cloth kit female size 1 currently 1=50 size 7 27(1350) total" at bounding box center [553, 147] width 712 height 43
click at [361, 137] on textarea "1 cloth kit female size 1 currently 1=50 size 7 27(1350) total" at bounding box center [553, 147] width 712 height 43
click at [361, 137] on textarea "1 cloth kit [DEMOGRAPHIC_DATA] size 1 currently 1=50 size 7 27(1350) total" at bounding box center [553, 147] width 712 height 43
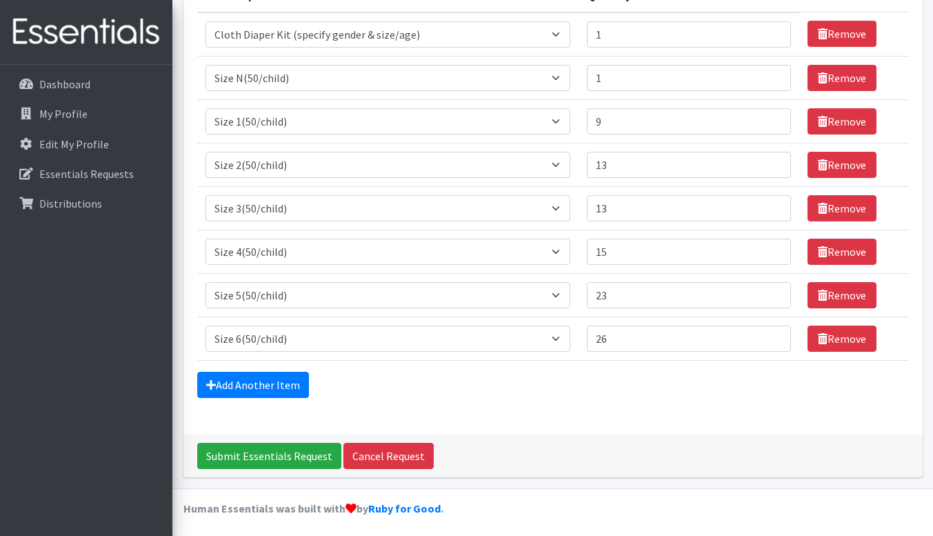
scroll to position [205, 0]
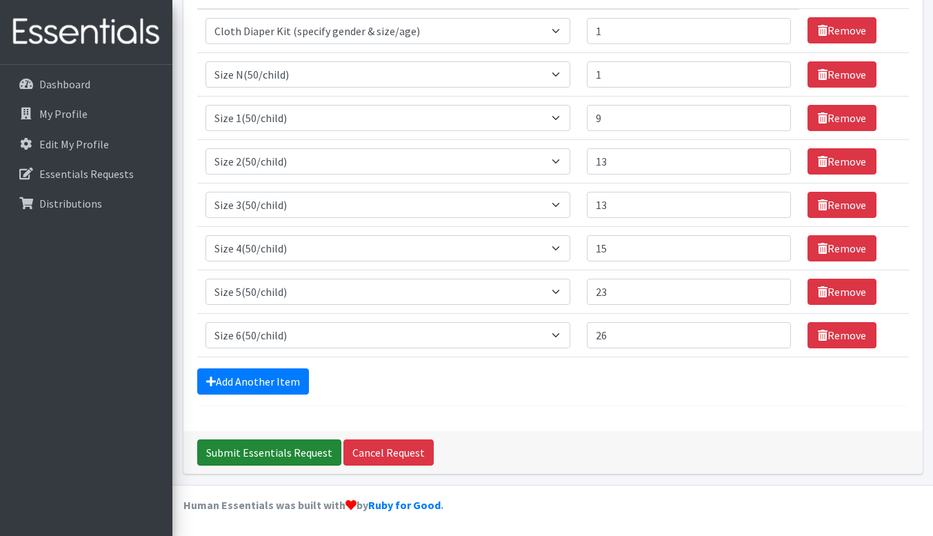
type textarea "1 cloth kit [DEMOGRAPHIC_DATA] size 1 currently 1=50 size 7 27(1350) total"
click at [274, 455] on input "Submit Essentials Request" at bounding box center [269, 452] width 144 height 26
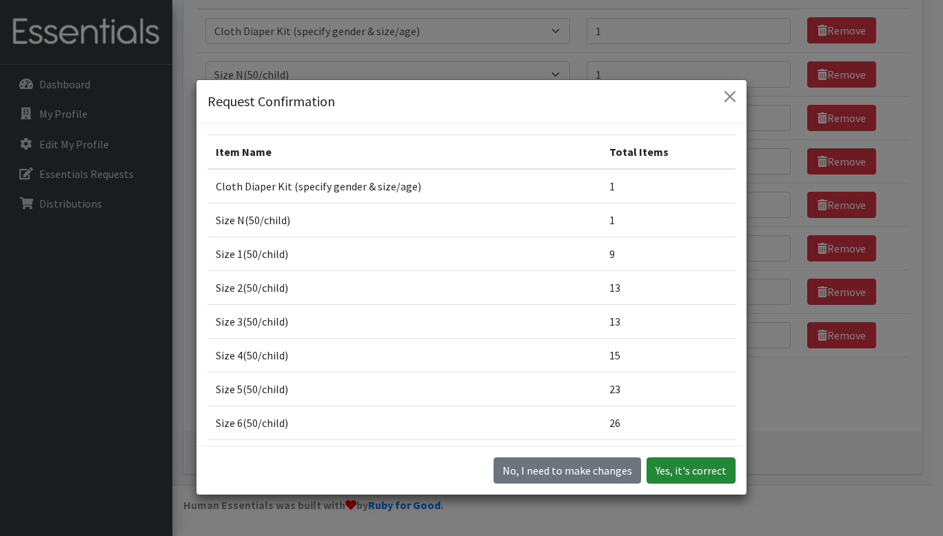
click at [694, 472] on button "Yes, it's correct" at bounding box center [691, 470] width 89 height 26
